Goal: Task Accomplishment & Management: Manage account settings

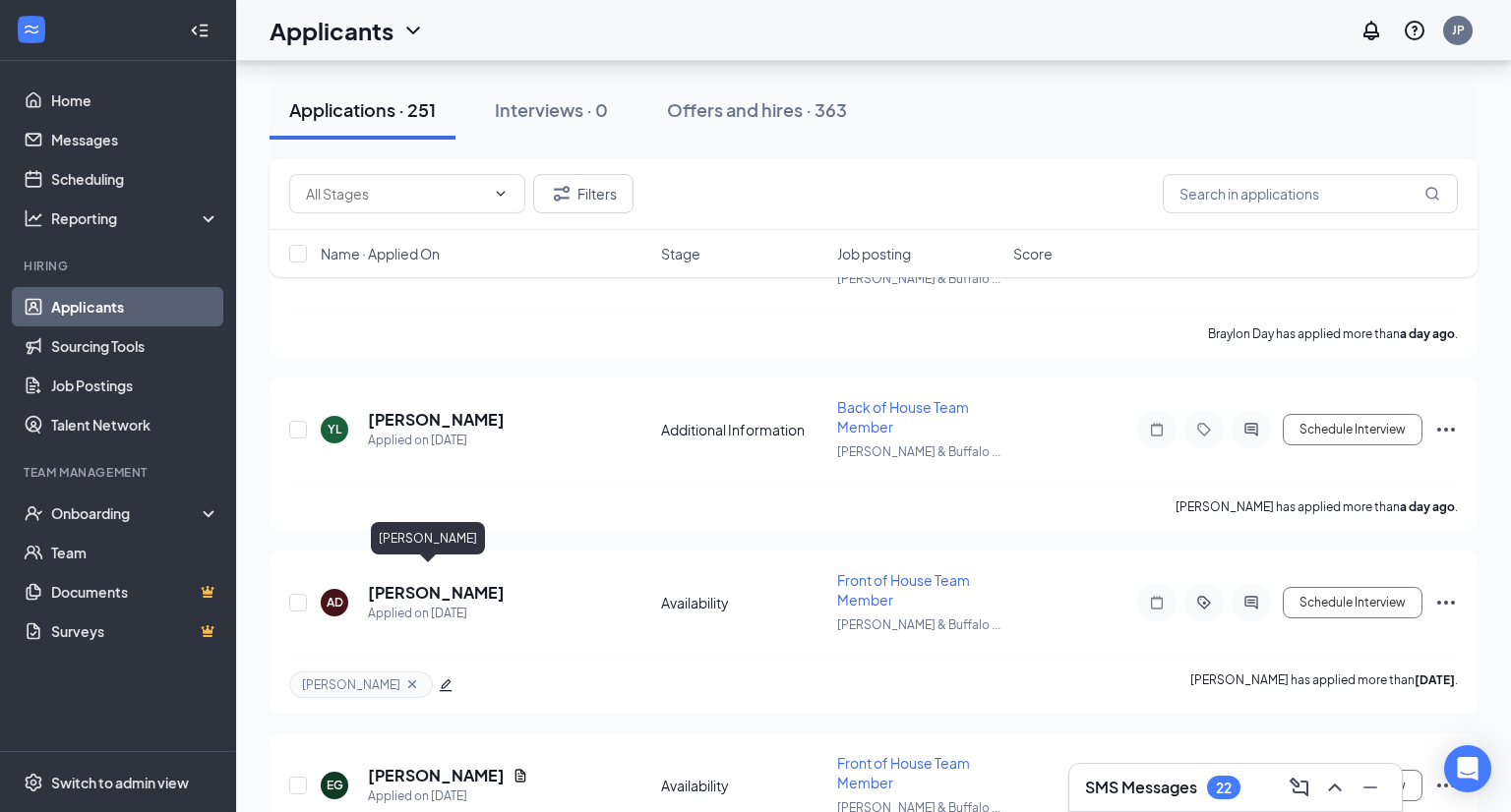
scroll to position [1823, 0]
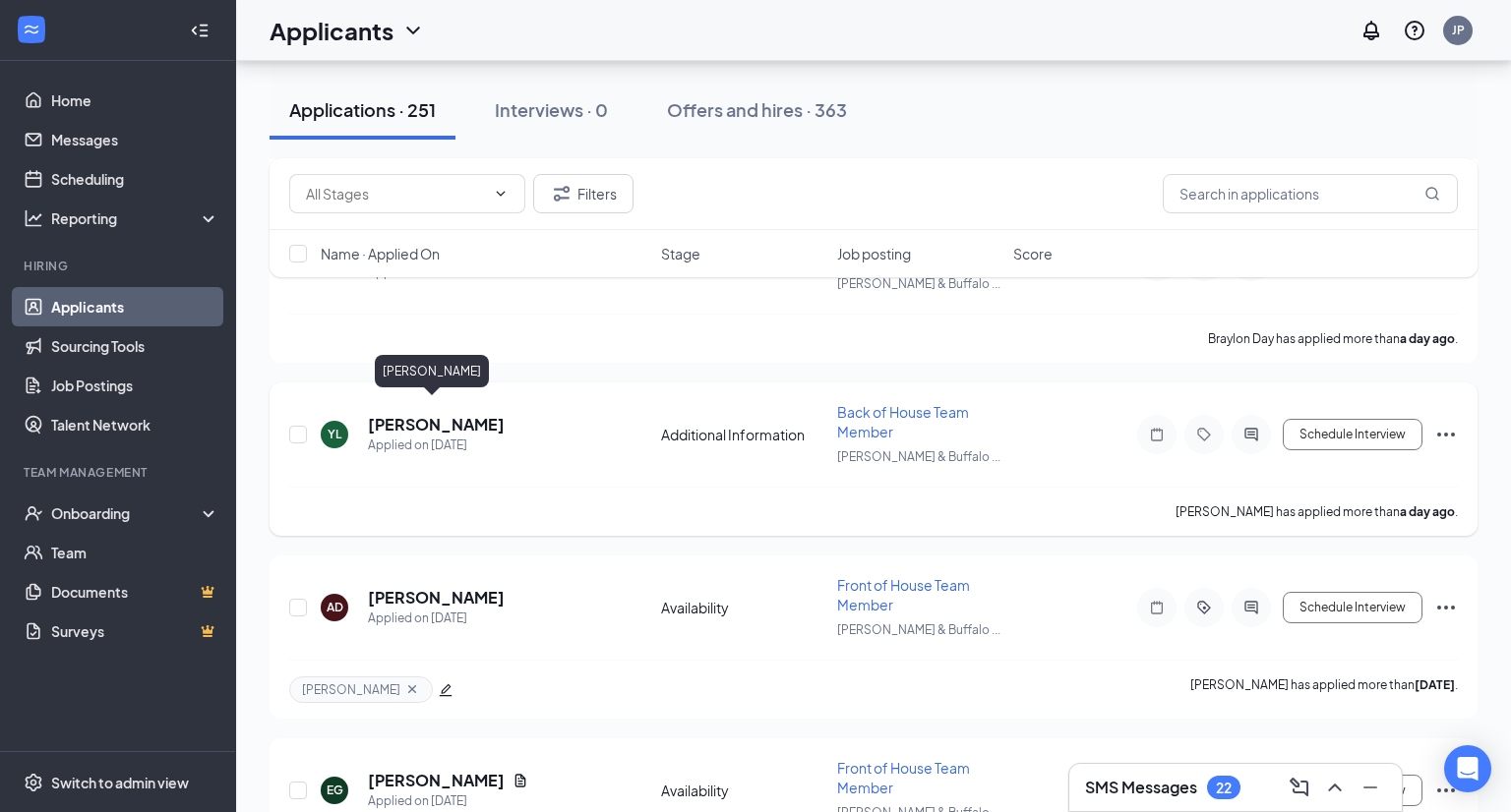
click at [449, 414] on h5 "[PERSON_NAME]" at bounding box center [436, 425] width 136 height 22
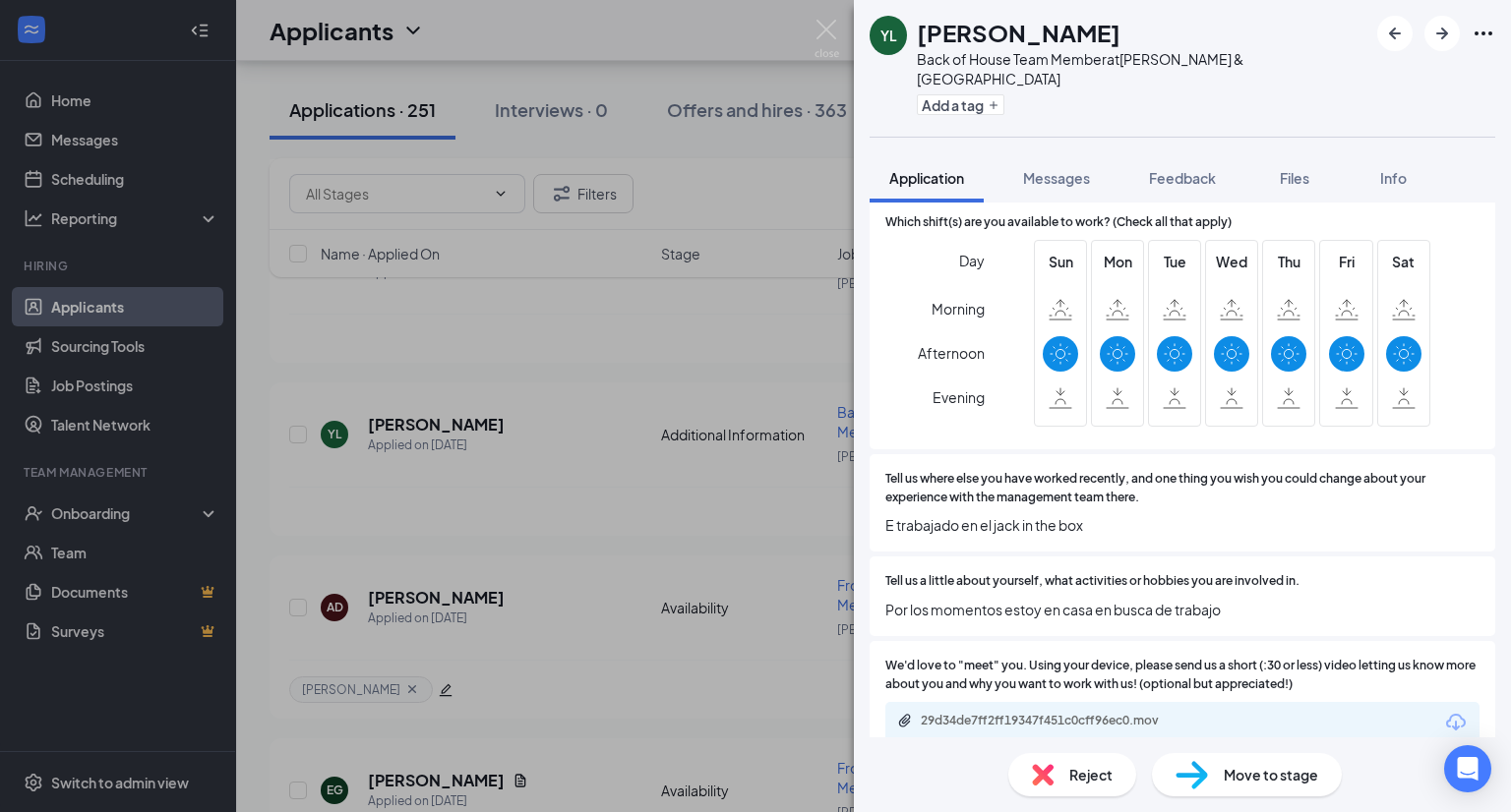
scroll to position [803, 0]
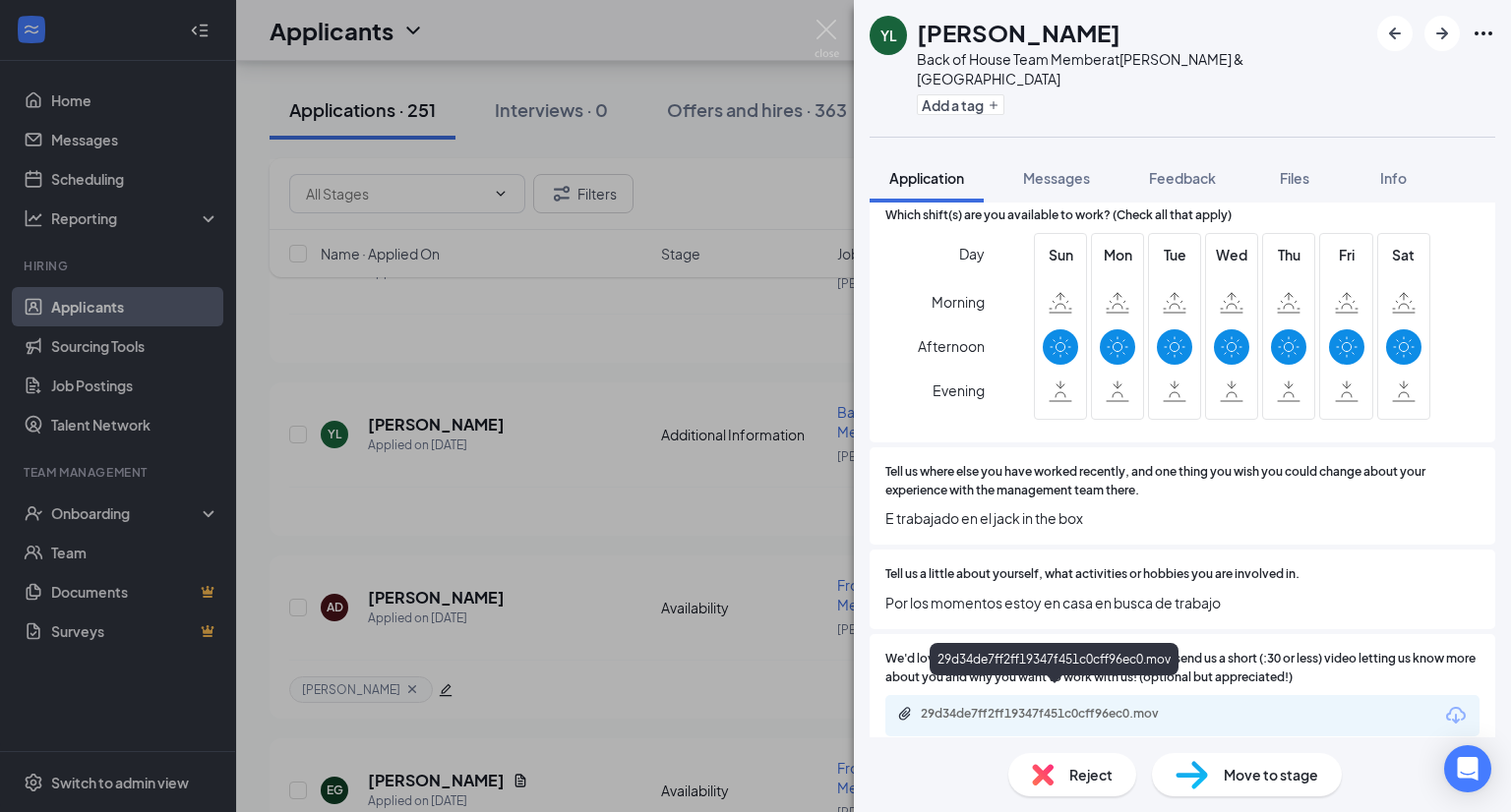
click at [1055, 707] on div "29d34de7ff2ff19347f451c0cff96ec0.mov" at bounding box center [1058, 714] width 276 height 16
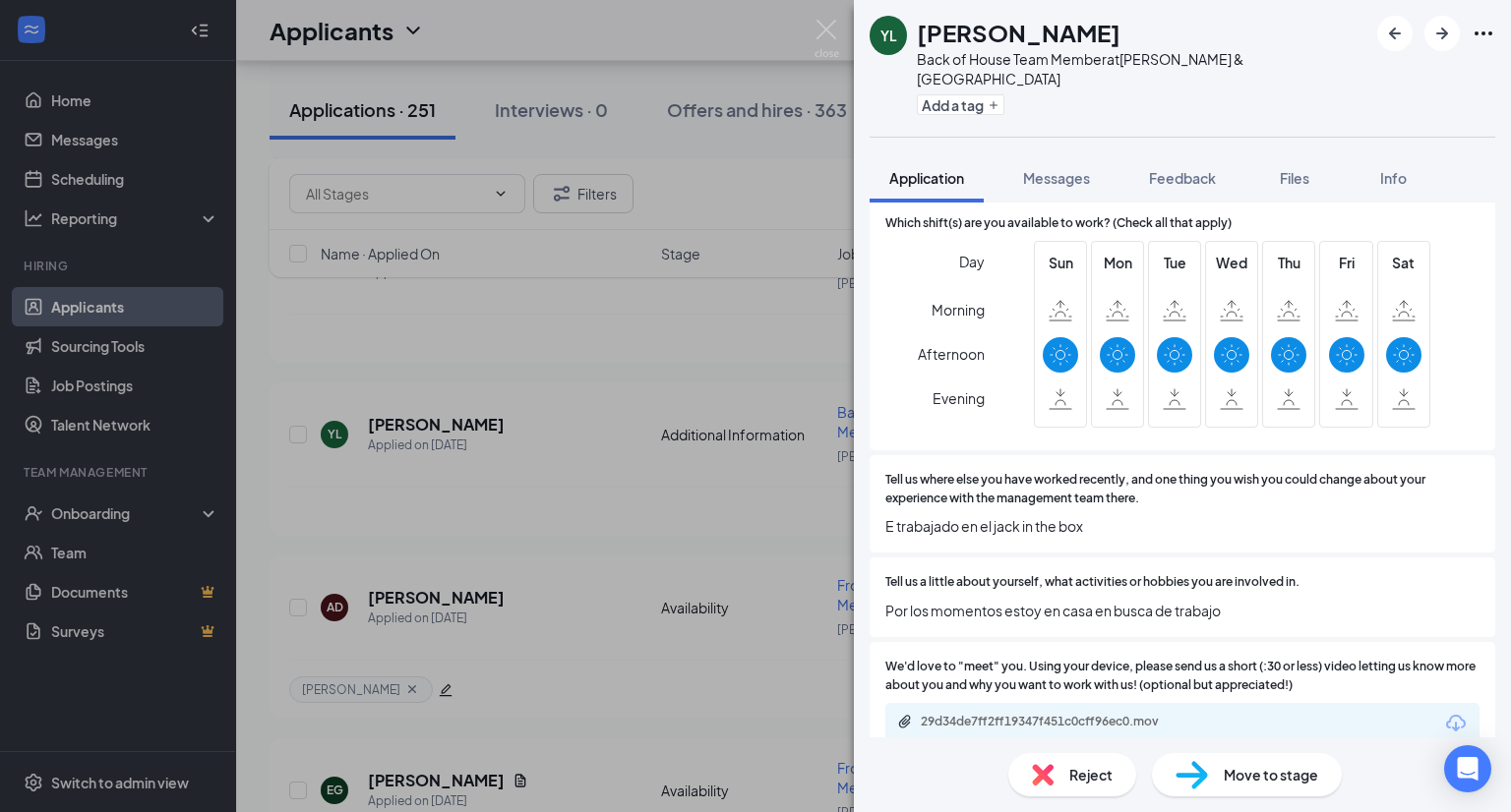
click at [668, 524] on div "YL [PERSON_NAME] Back of House Team Member at [PERSON_NAME][GEOGRAPHIC_DATA] Ad…" at bounding box center [756, 406] width 1511 height 812
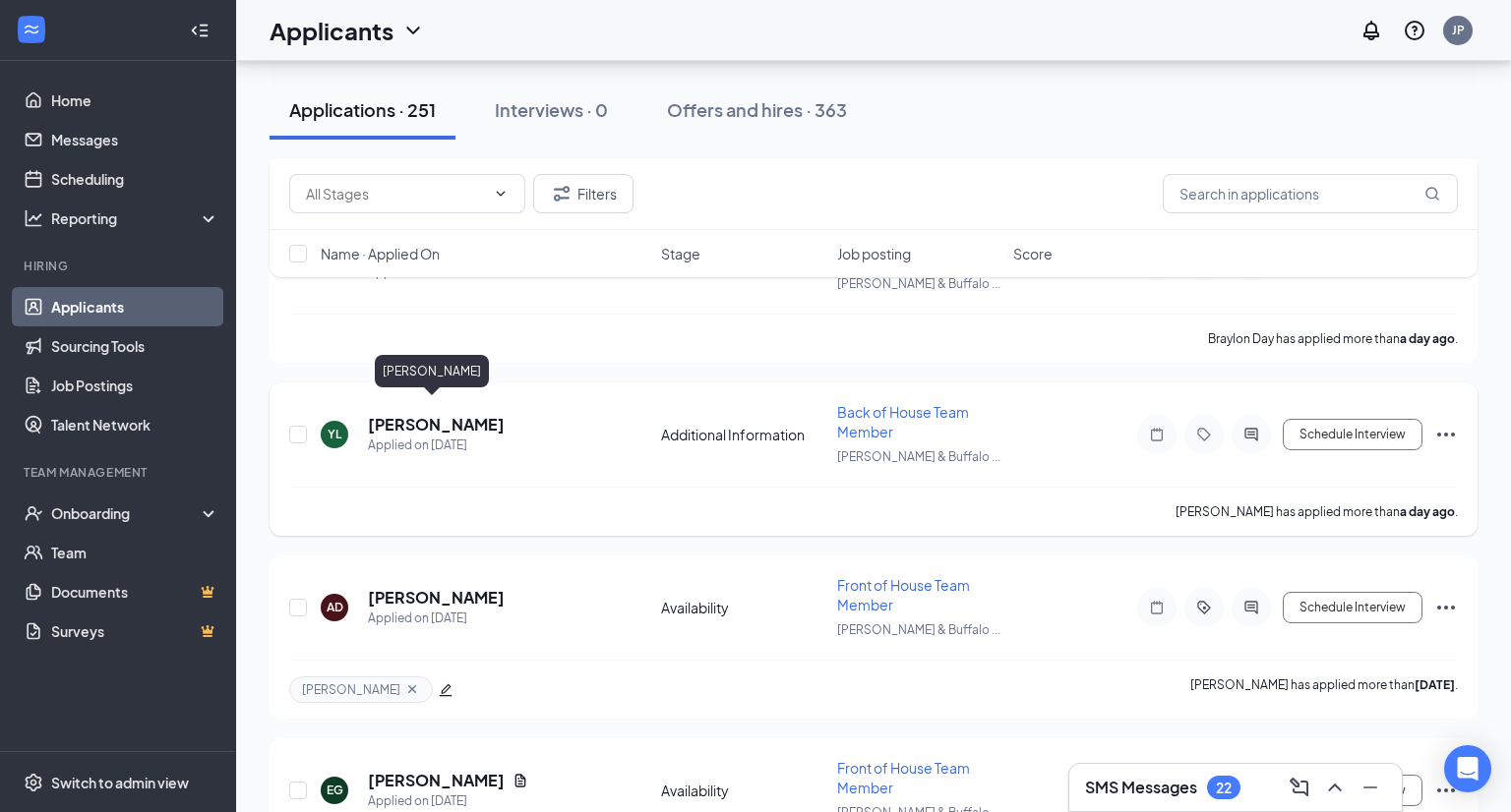
click at [418, 414] on h5 "[PERSON_NAME]" at bounding box center [436, 425] width 136 height 22
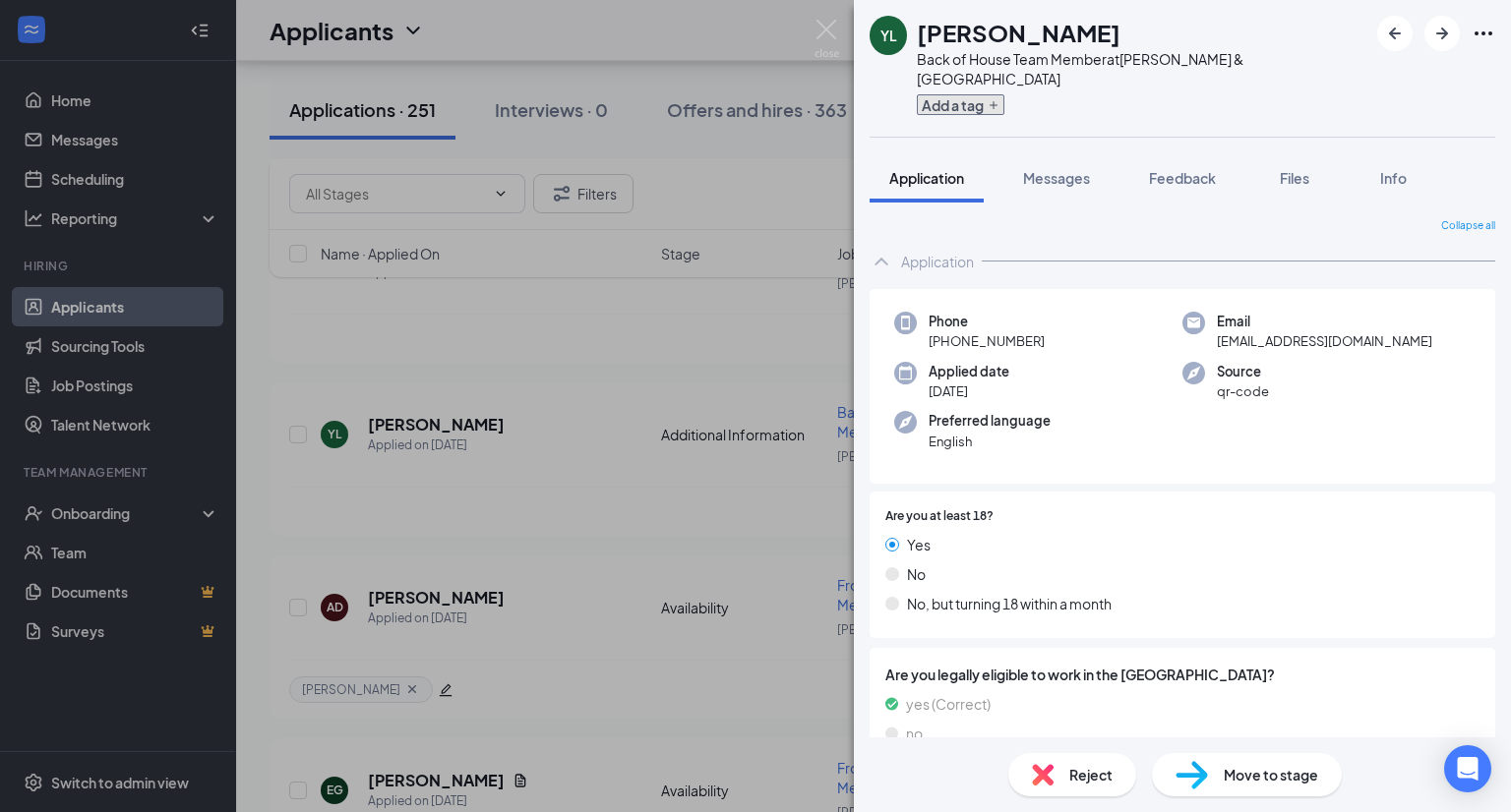
click at [989, 100] on icon "Plus" at bounding box center [993, 105] width 12 height 12
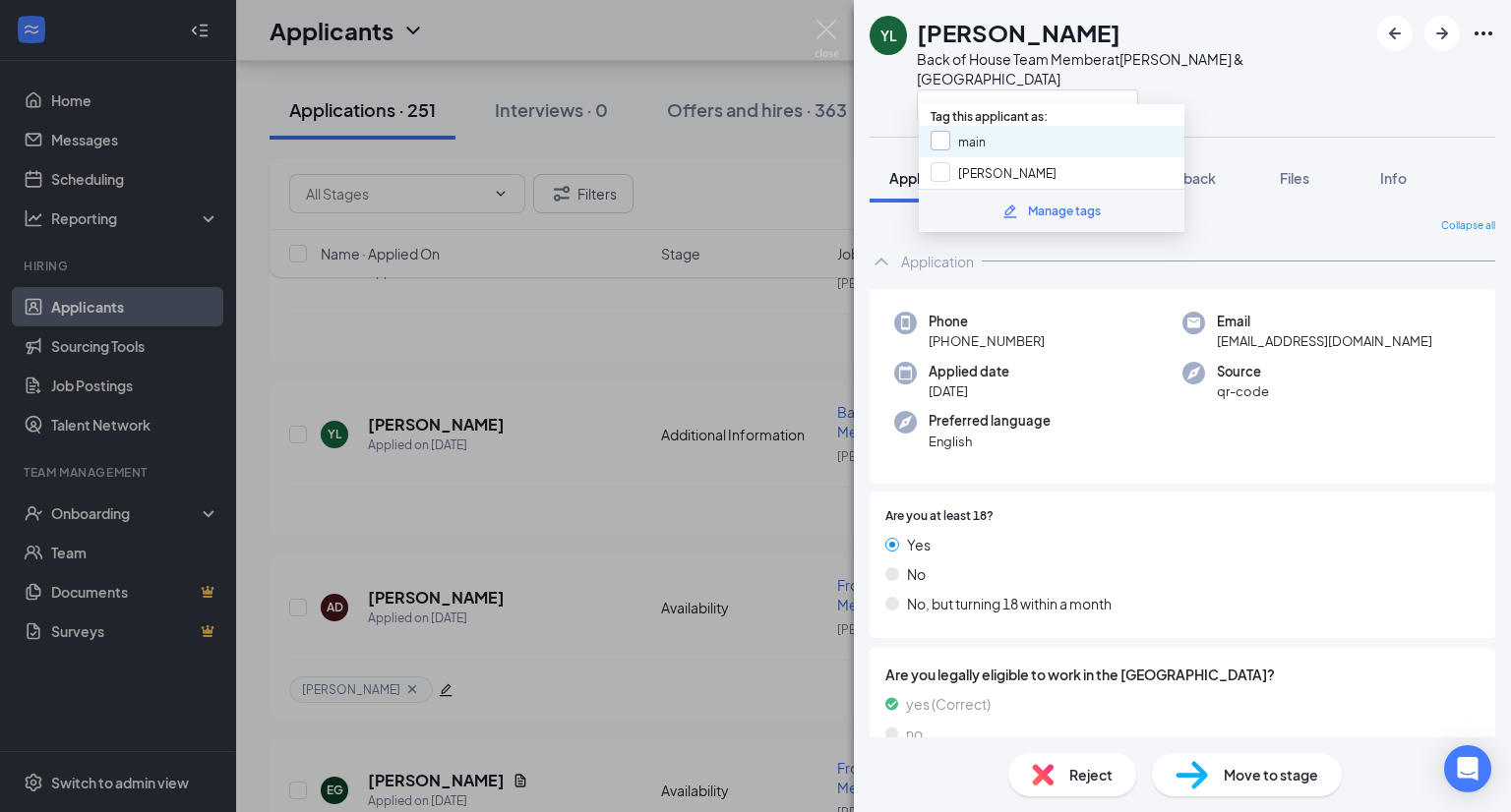
click at [975, 147] on input "main" at bounding box center [958, 141] width 55 height 22
checkbox input "true"
click at [753, 359] on div "YL [PERSON_NAME] Back of House Team Member at [PERSON_NAME][GEOGRAPHIC_DATA] Ap…" at bounding box center [756, 406] width 1511 height 812
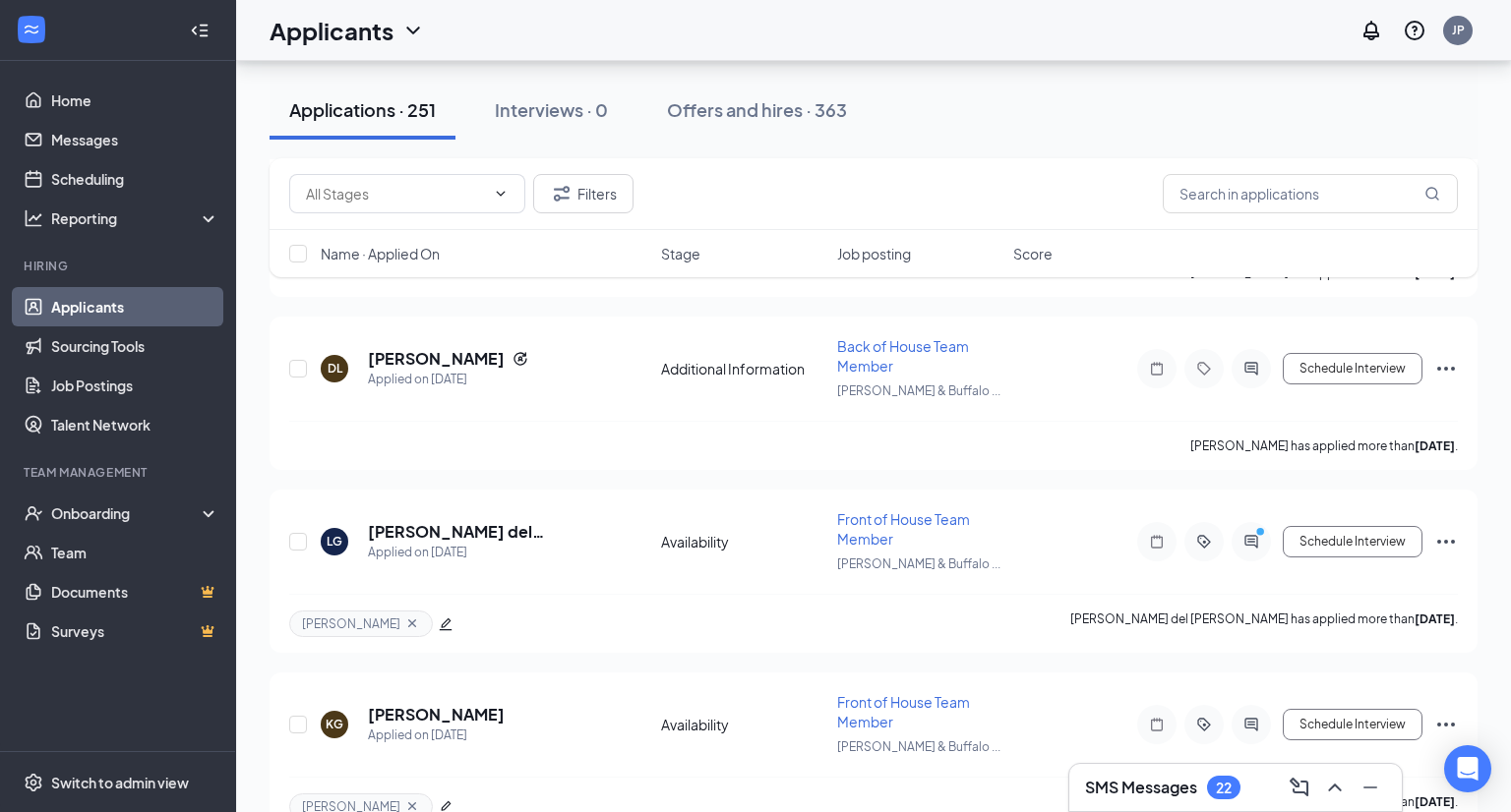
scroll to position [3995, 0]
